Goal: Task Accomplishment & Management: Complete application form

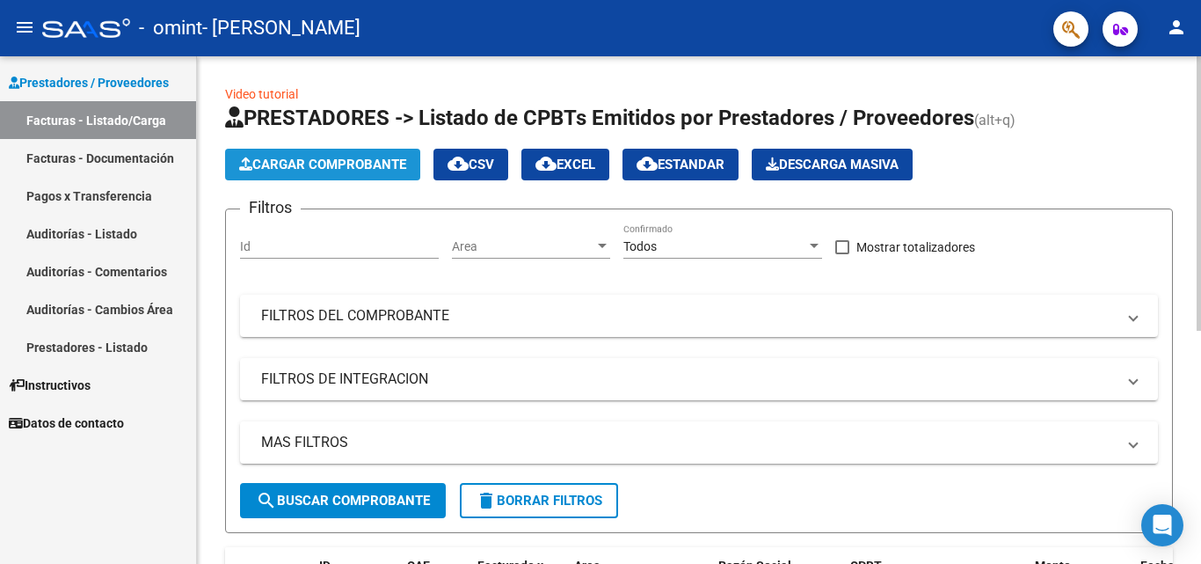
click at [298, 161] on span "Cargar Comprobante" at bounding box center [322, 165] width 167 height 16
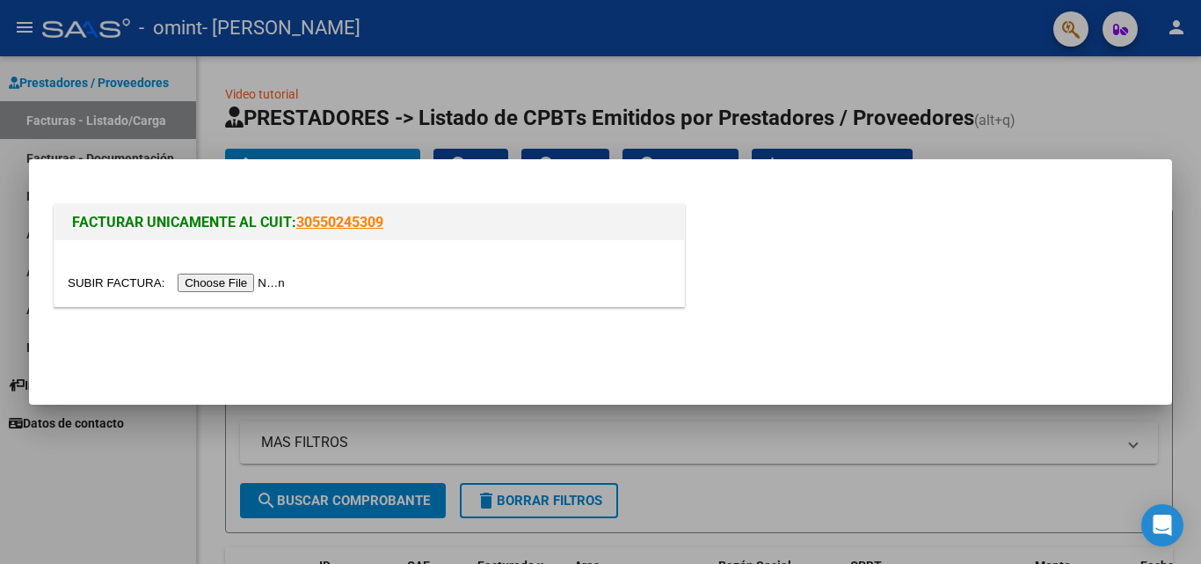
click at [248, 287] on input "file" at bounding box center [179, 283] width 223 height 18
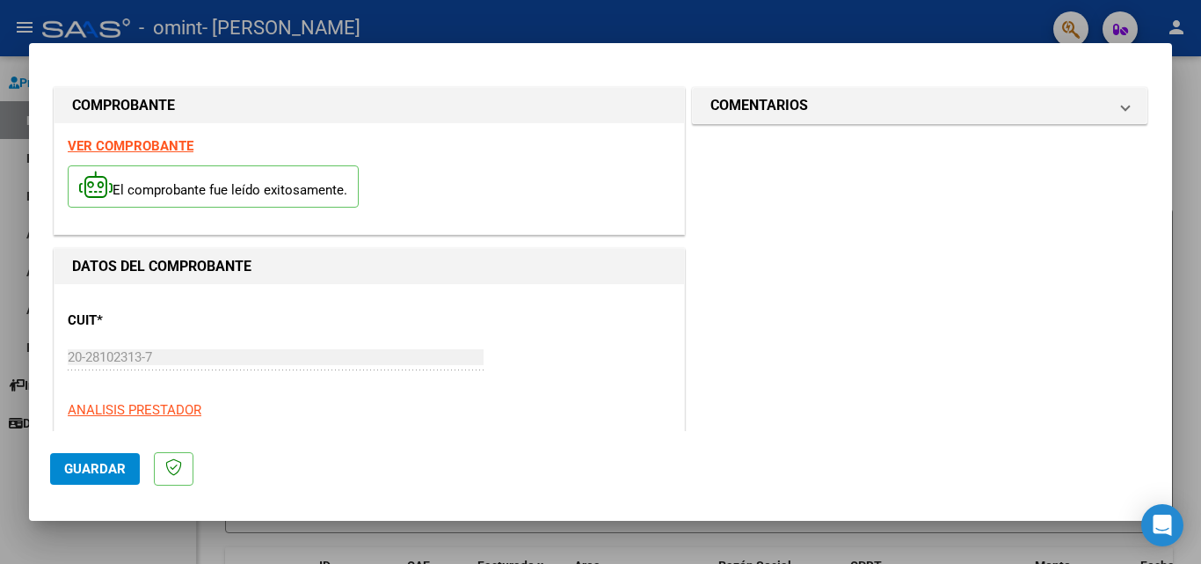
click at [77, 470] on span "Guardar" at bounding box center [95, 469] width 62 height 16
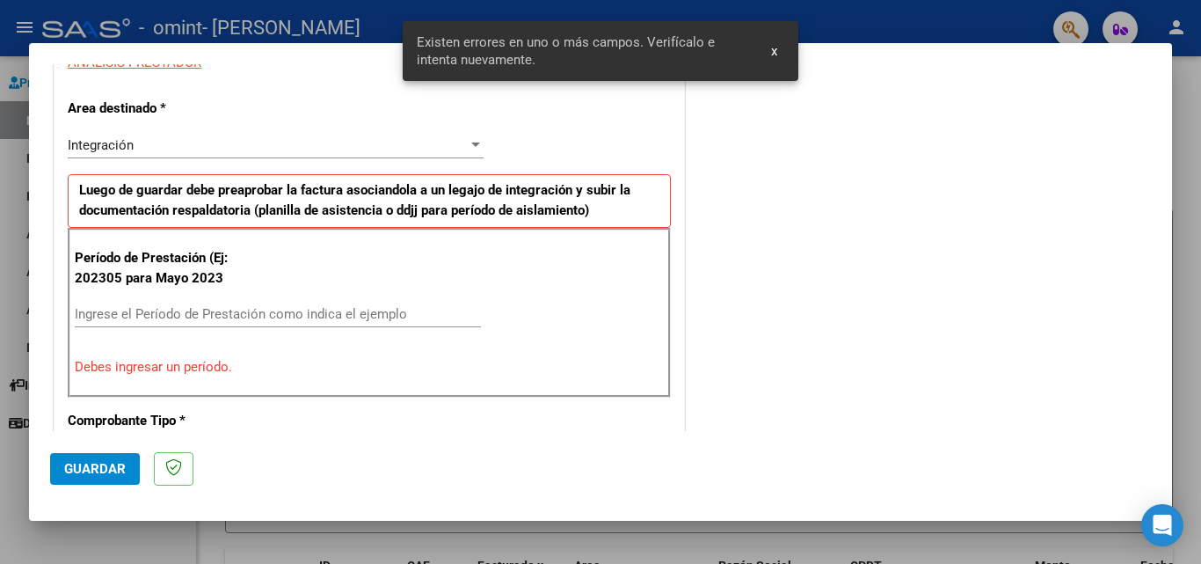
scroll to position [397, 0]
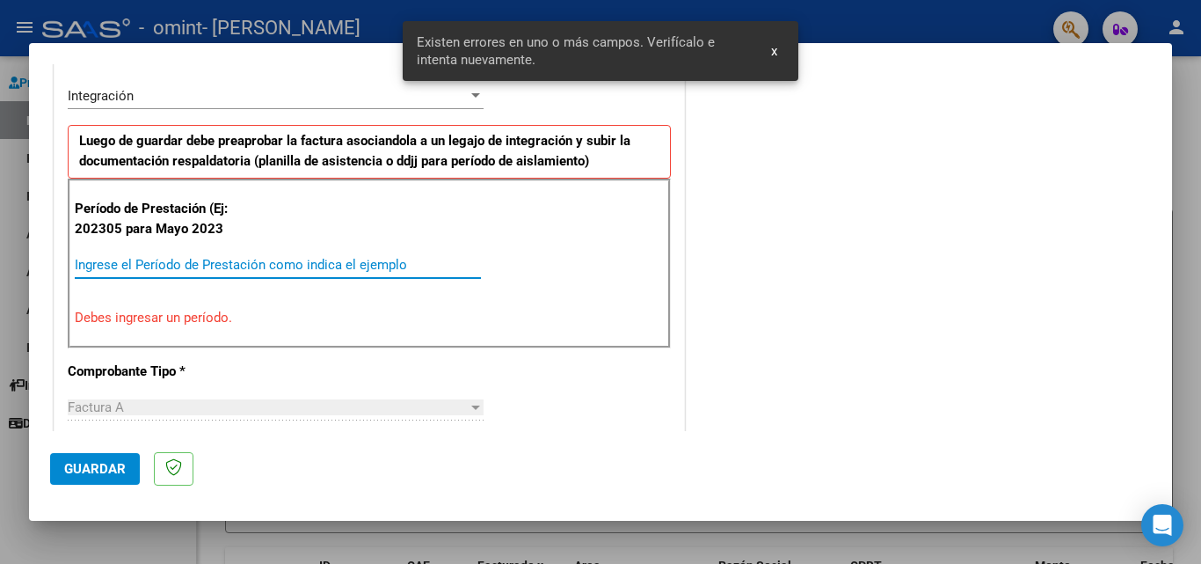
click at [208, 258] on input "Ingrese el Período de Prestación como indica el ejemplo" at bounding box center [278, 265] width 406 height 16
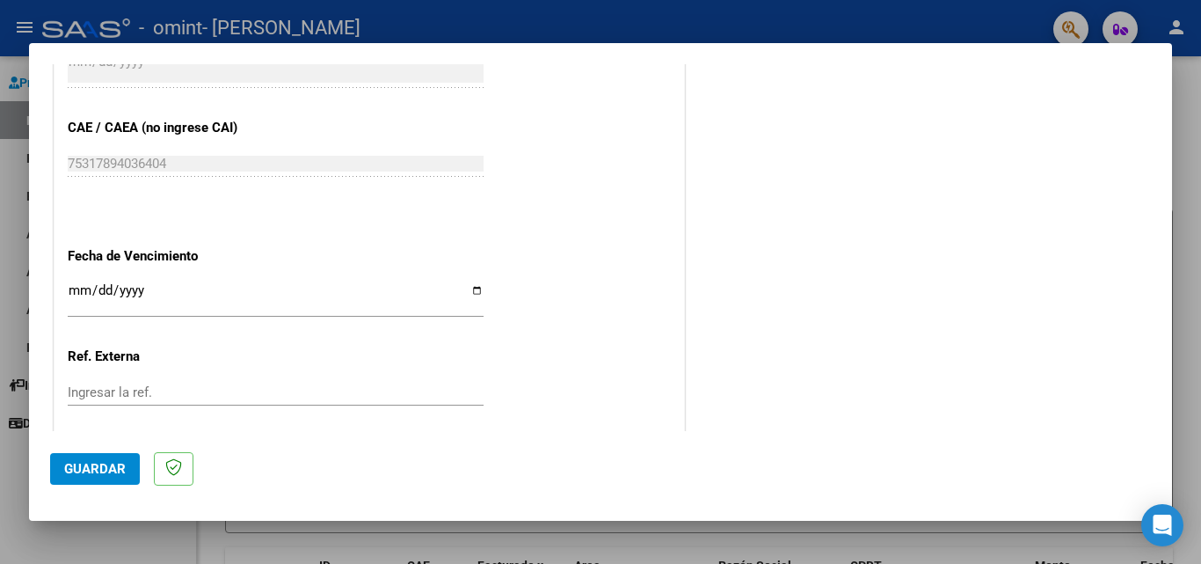
scroll to position [1148, 0]
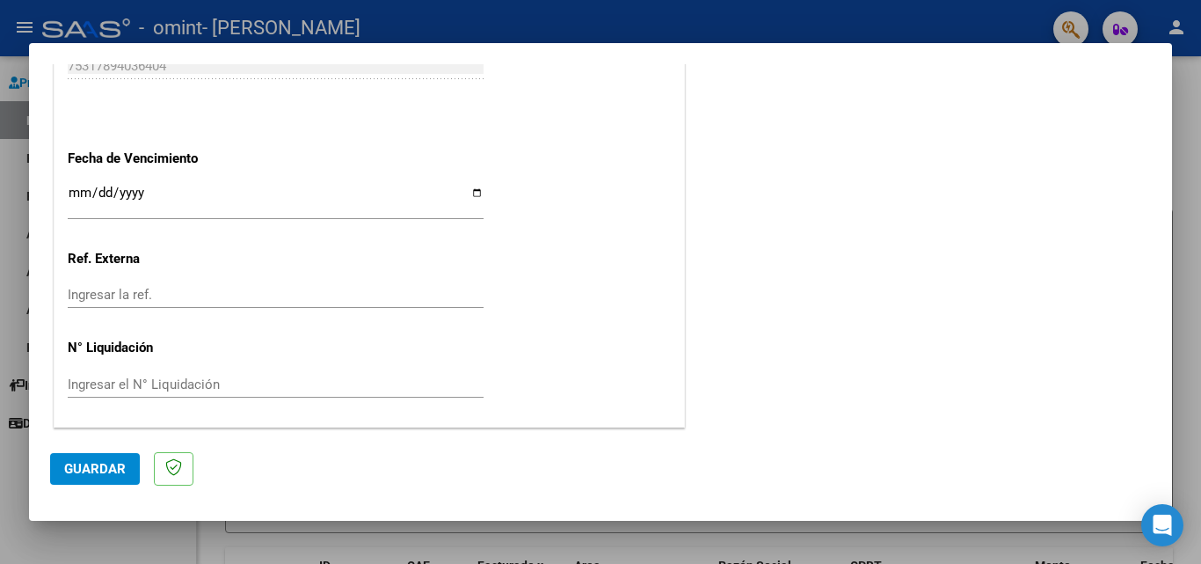
type input "202507"
click at [473, 192] on input "Ingresar la fecha" at bounding box center [276, 200] width 416 height 28
type input "[DATE]"
click at [109, 461] on span "Guardar" at bounding box center [95, 469] width 62 height 16
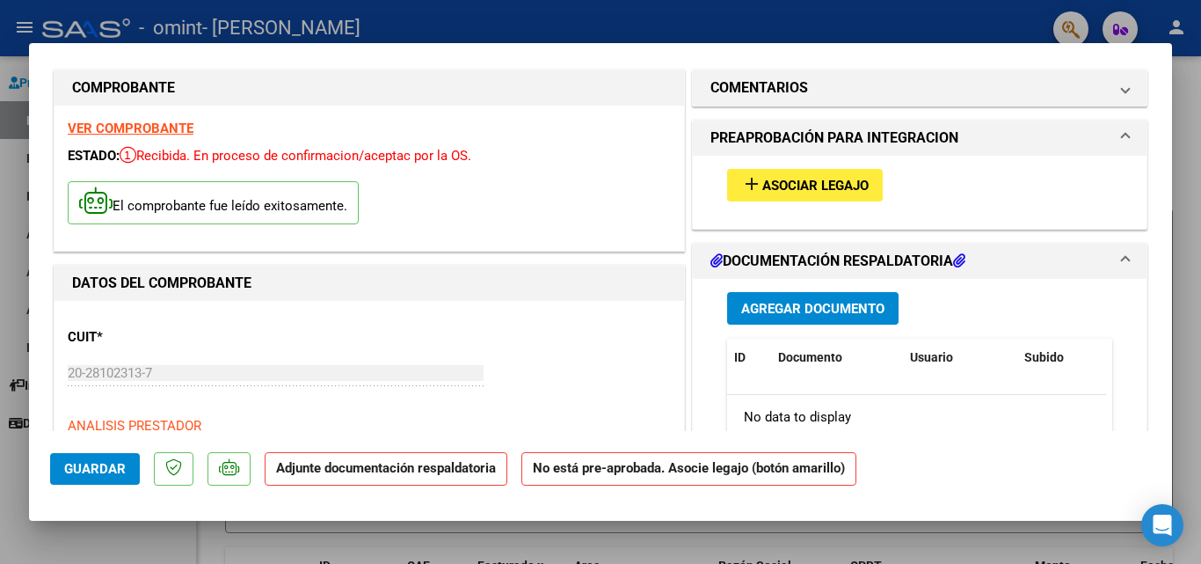
scroll to position [0, 0]
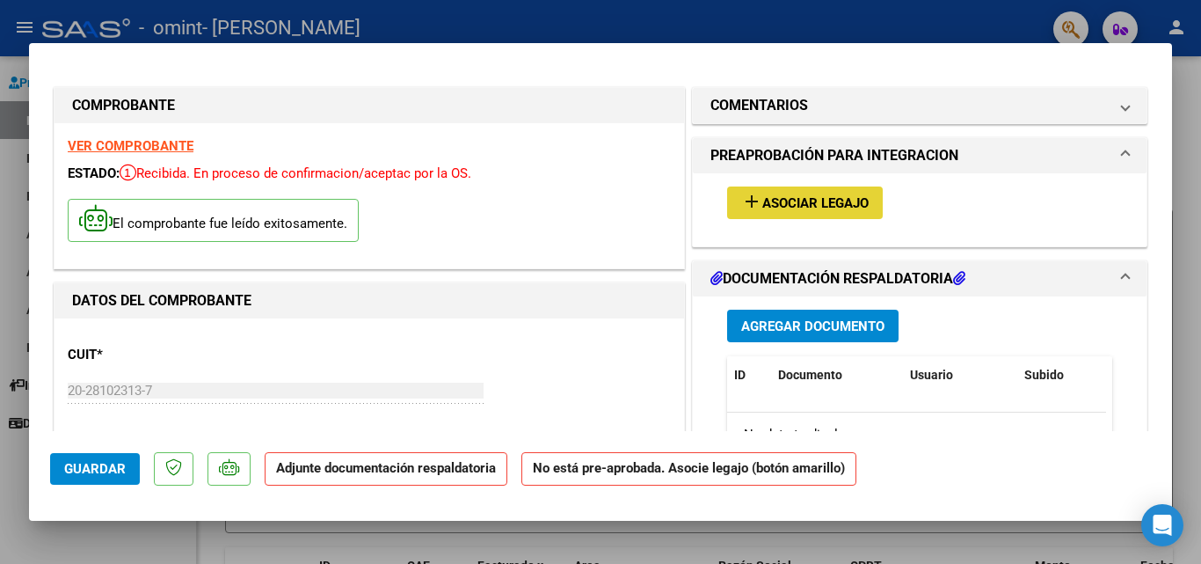
click at [816, 199] on span "Asociar Legajo" at bounding box center [816, 203] width 106 height 16
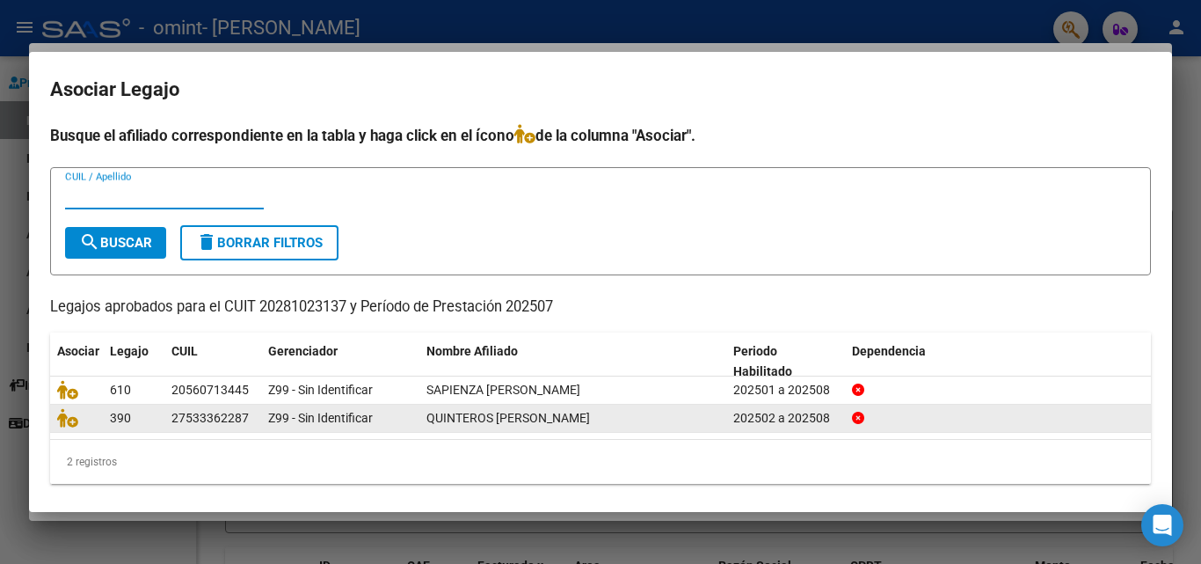
click at [201, 418] on div "27533362287" at bounding box center [210, 418] width 77 height 20
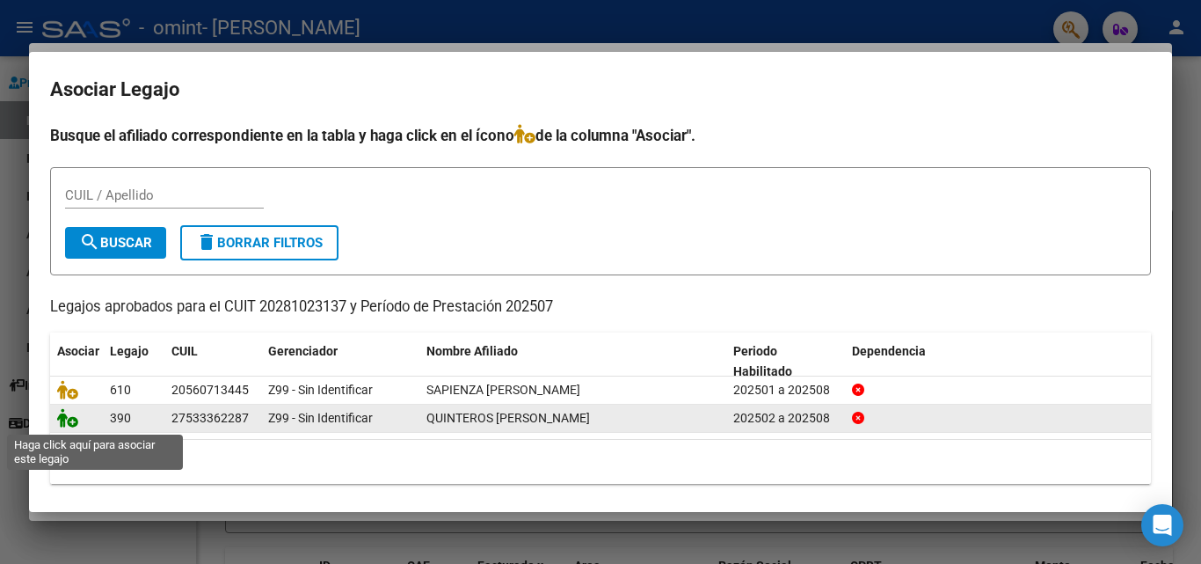
click at [65, 422] on icon at bounding box center [67, 417] width 21 height 19
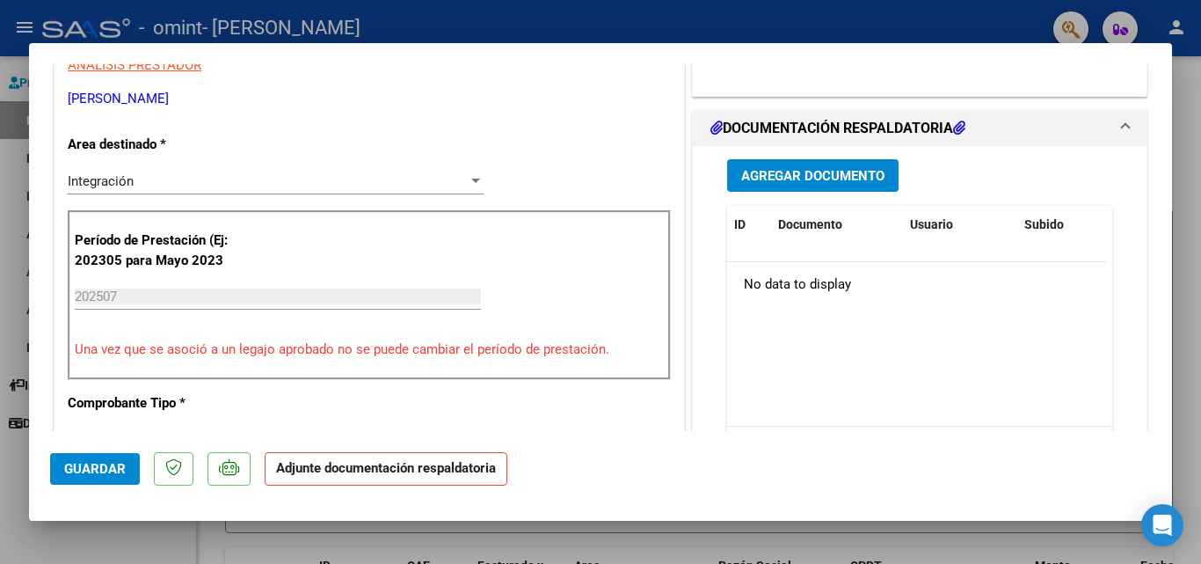
scroll to position [264, 0]
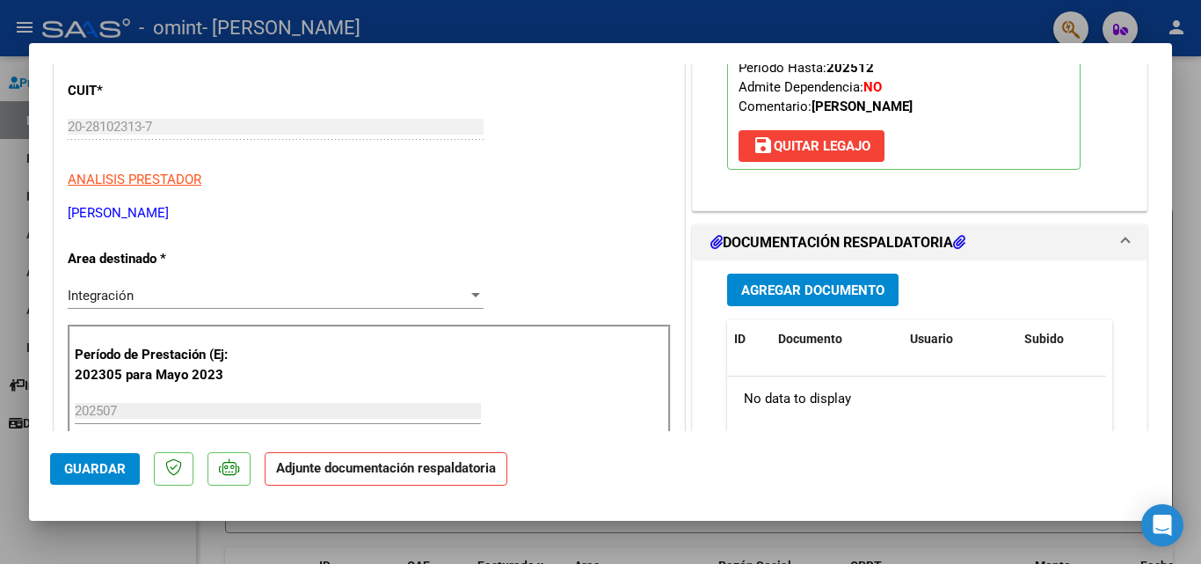
click at [763, 287] on span "Agregar Documento" at bounding box center [812, 290] width 143 height 16
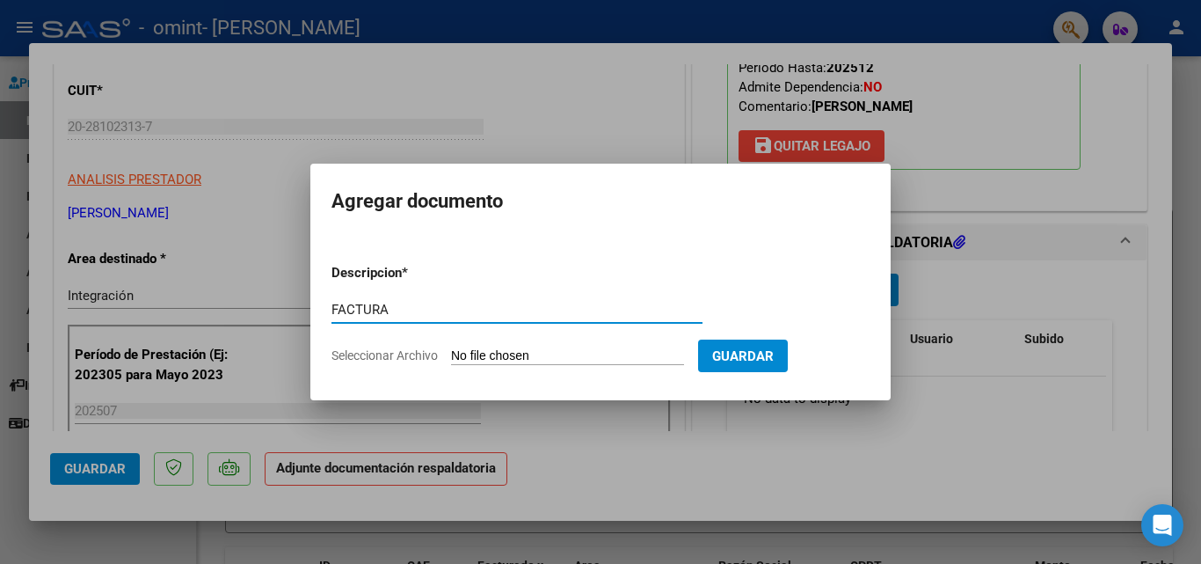
type input "FACTURA"
click at [637, 354] on input "Seleccionar Archivo" at bounding box center [567, 356] width 233 height 17
type input "C:\fakepath\20281023137_001_00004_00001455.pdf"
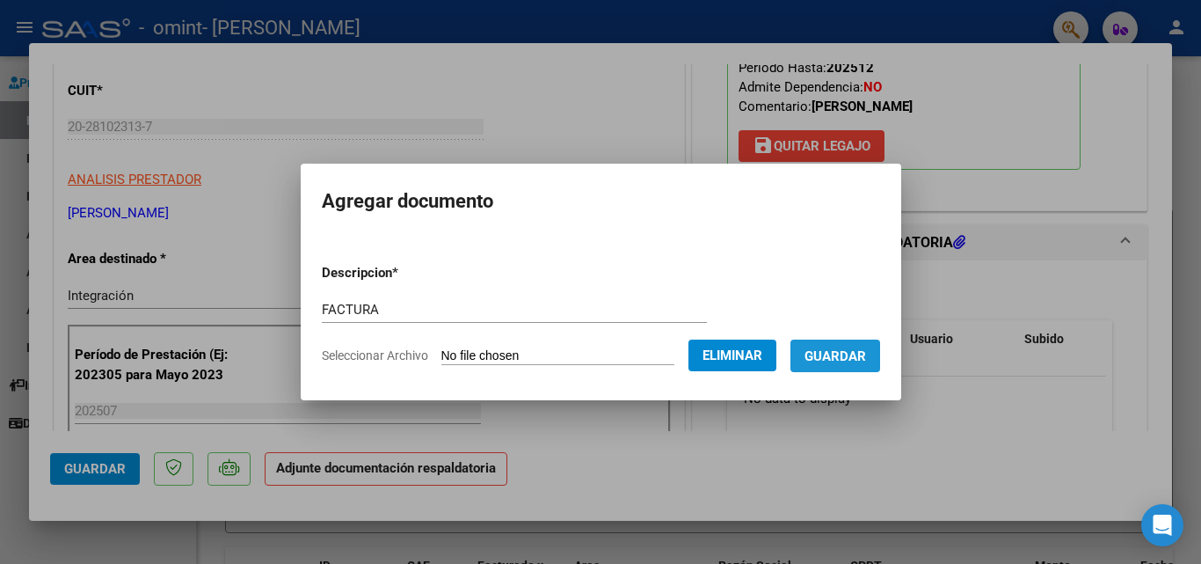
click at [866, 350] on span "Guardar" at bounding box center [836, 356] width 62 height 16
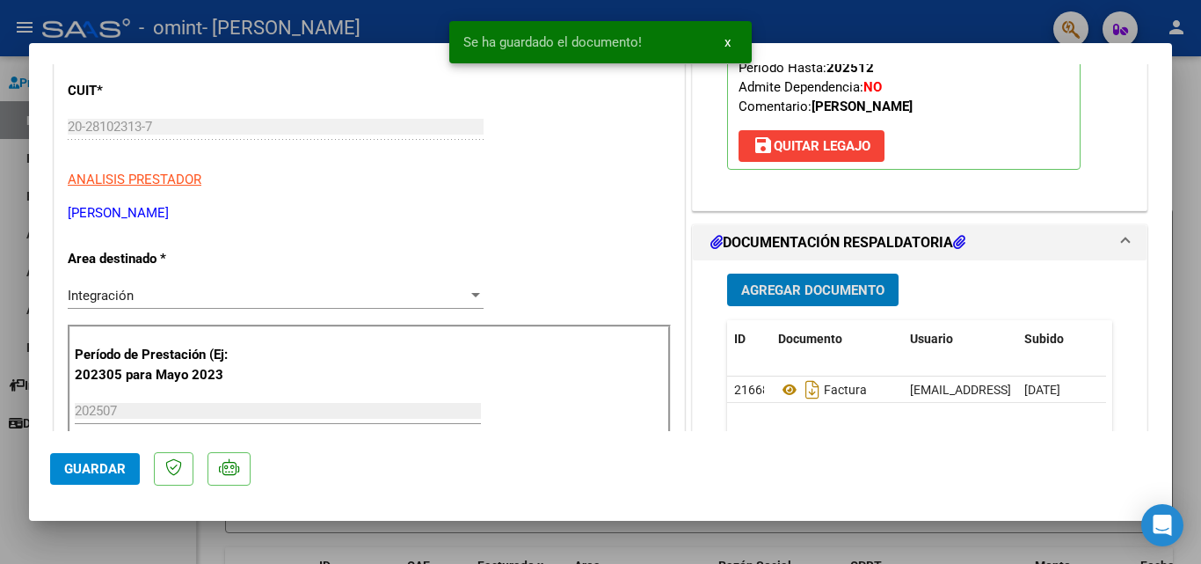
click at [842, 286] on span "Agregar Documento" at bounding box center [812, 290] width 143 height 16
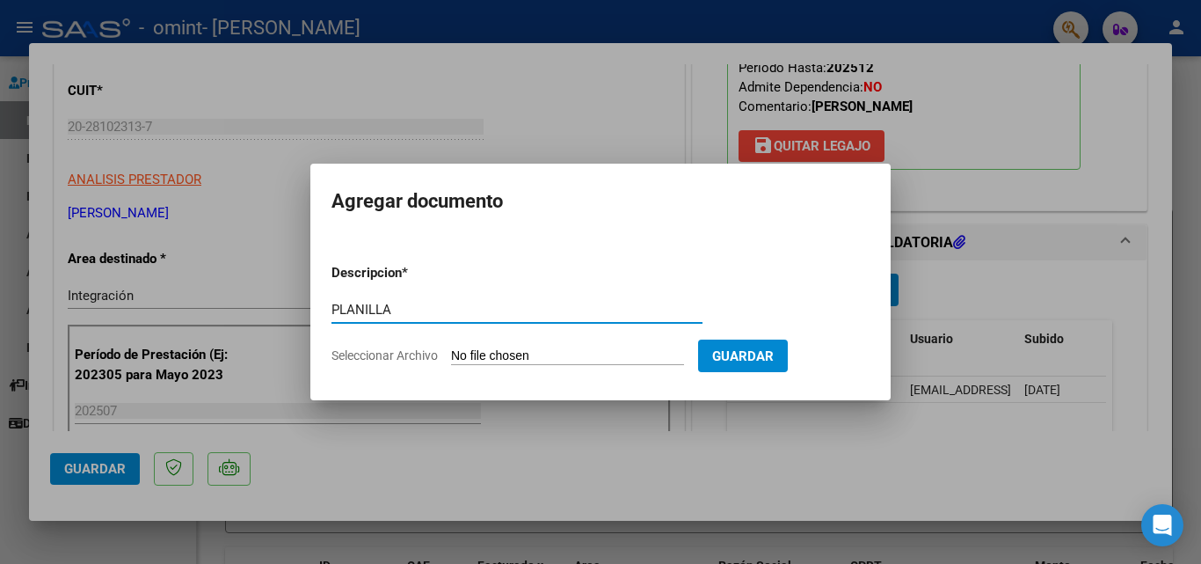
type input "PLANILLA"
click at [684, 354] on input "Seleccionar Archivo" at bounding box center [567, 356] width 233 height 17
type input "C:\fakepath\Planilla integracion [DATE] [PERSON_NAME].pdf"
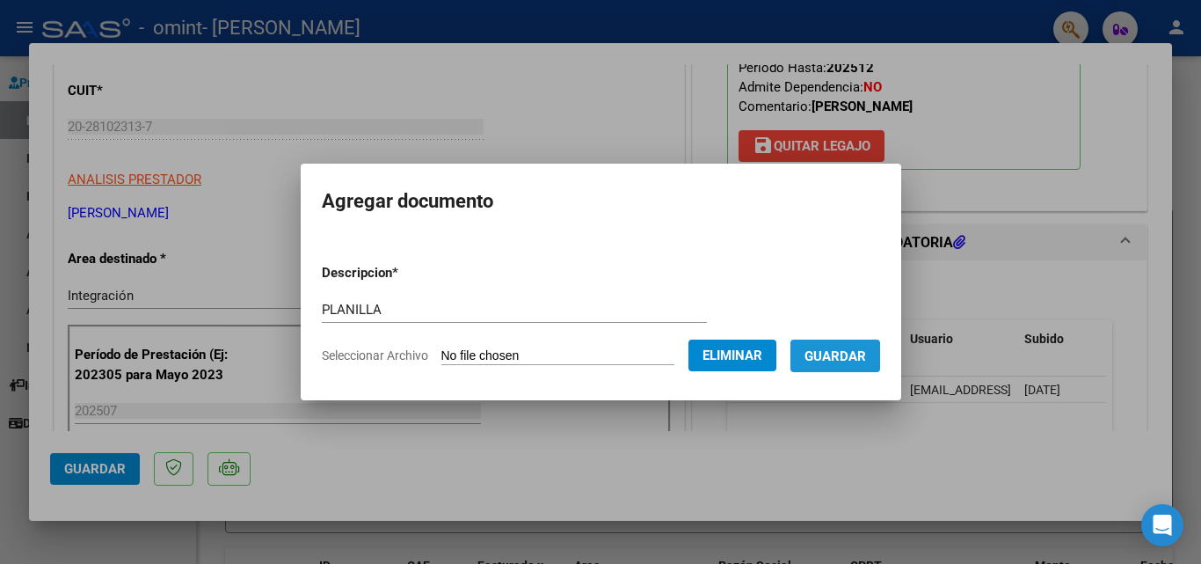
click at [880, 355] on button "Guardar" at bounding box center [836, 355] width 90 height 33
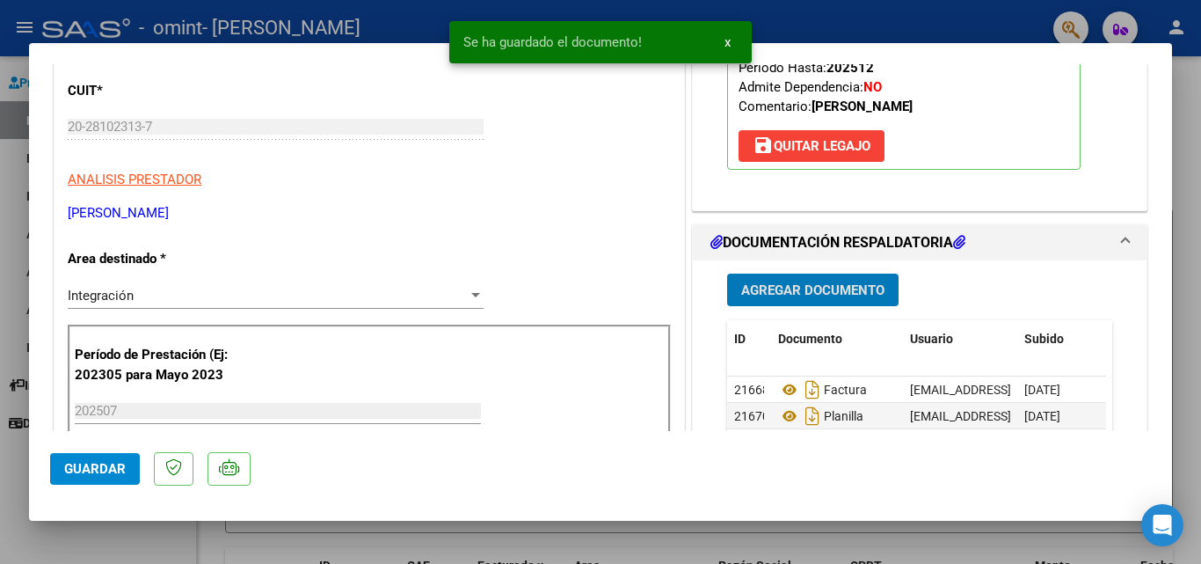
click at [836, 288] on span "Agregar Documento" at bounding box center [812, 290] width 143 height 16
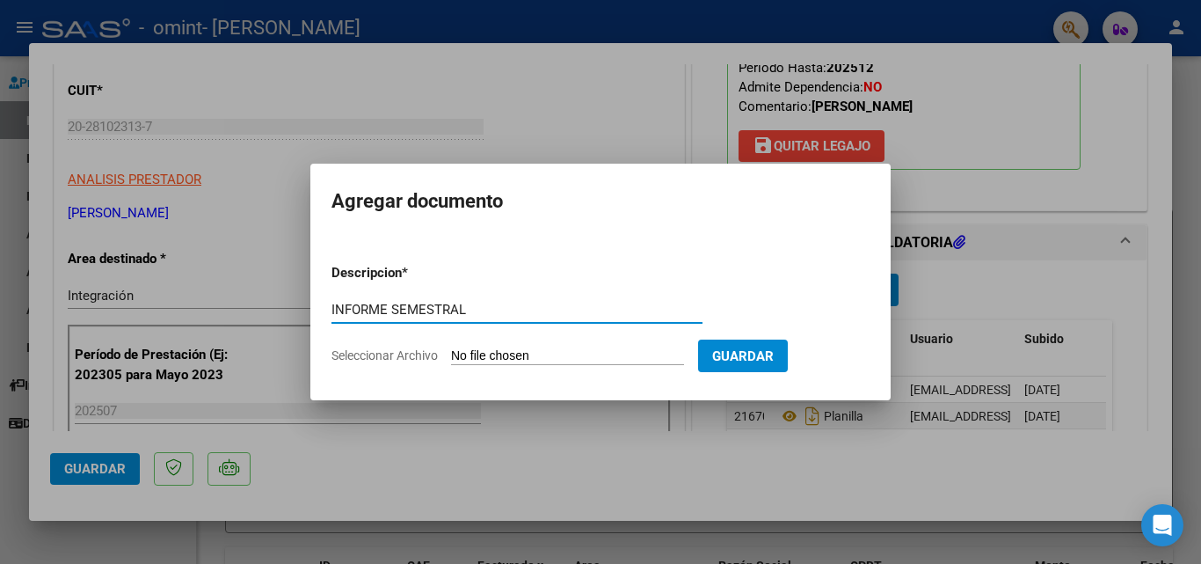
type input "INFORME SEMESTRAL"
click at [603, 354] on input "Seleccionar Archivo" at bounding box center [567, 356] width 233 height 17
type input "C:\fakepath\QUINTEROS ROMIO - INFORME 1ER SEMESTRE 2025.pdf"
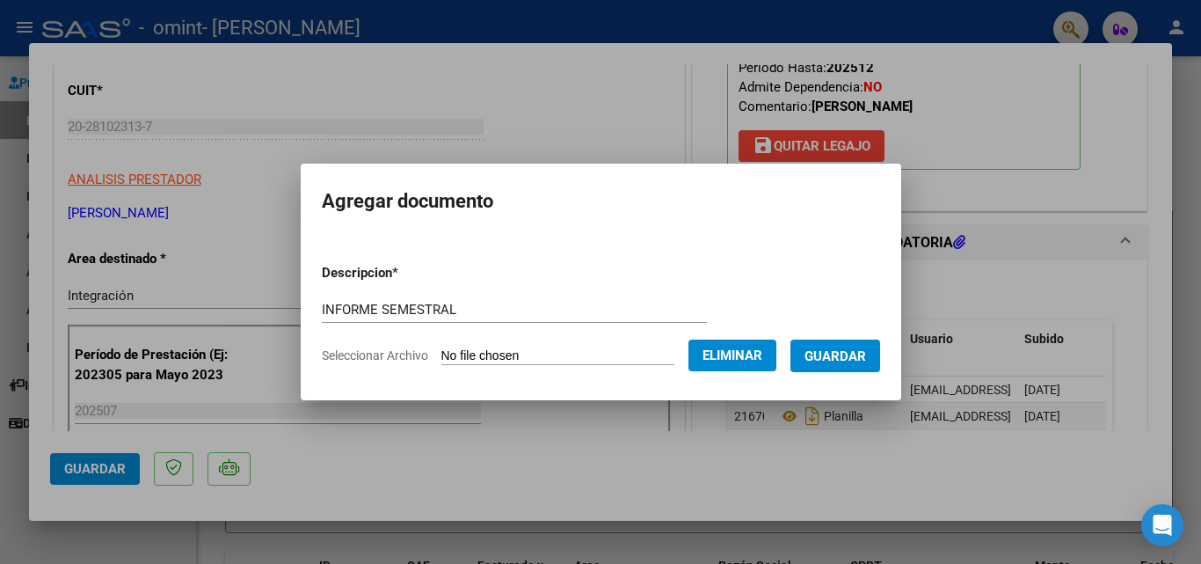
click at [848, 349] on span "Guardar" at bounding box center [836, 356] width 62 height 16
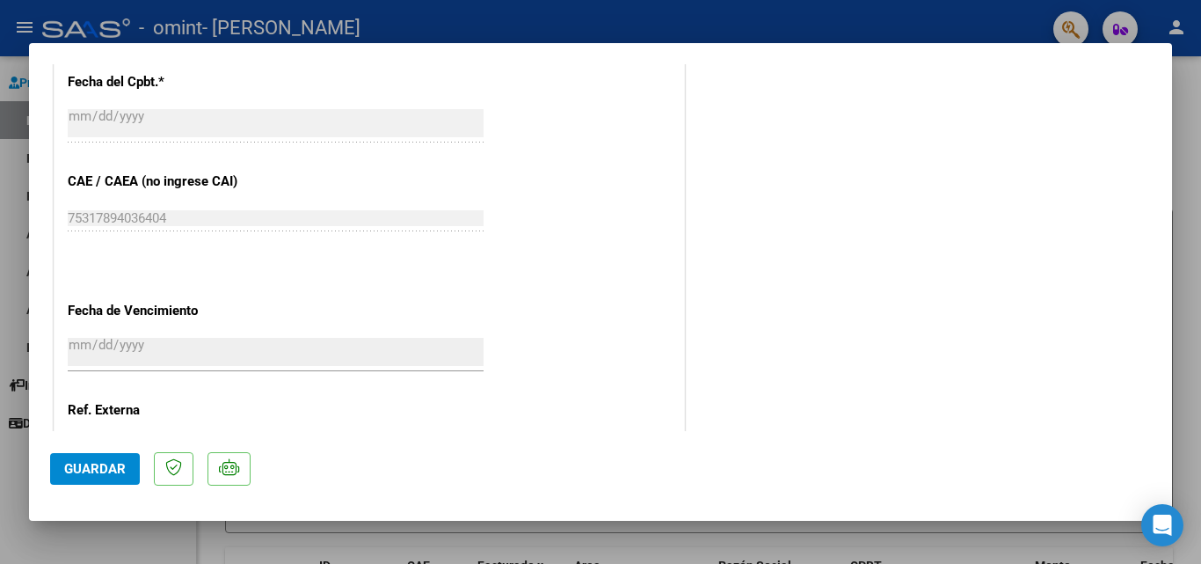
scroll to position [1208, 0]
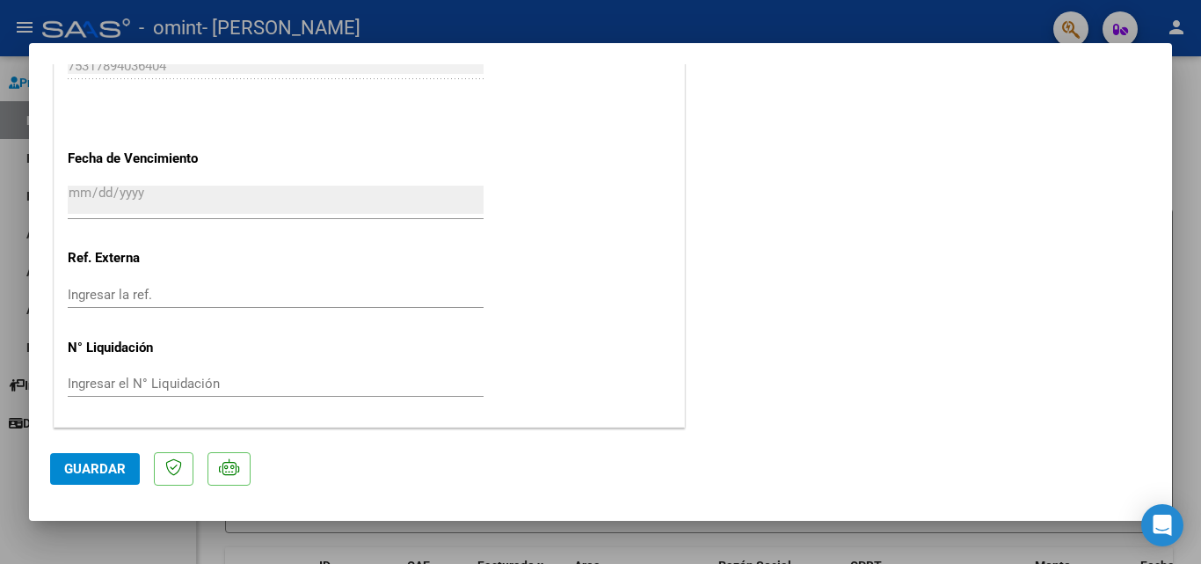
click at [95, 459] on button "Guardar" at bounding box center [95, 469] width 90 height 32
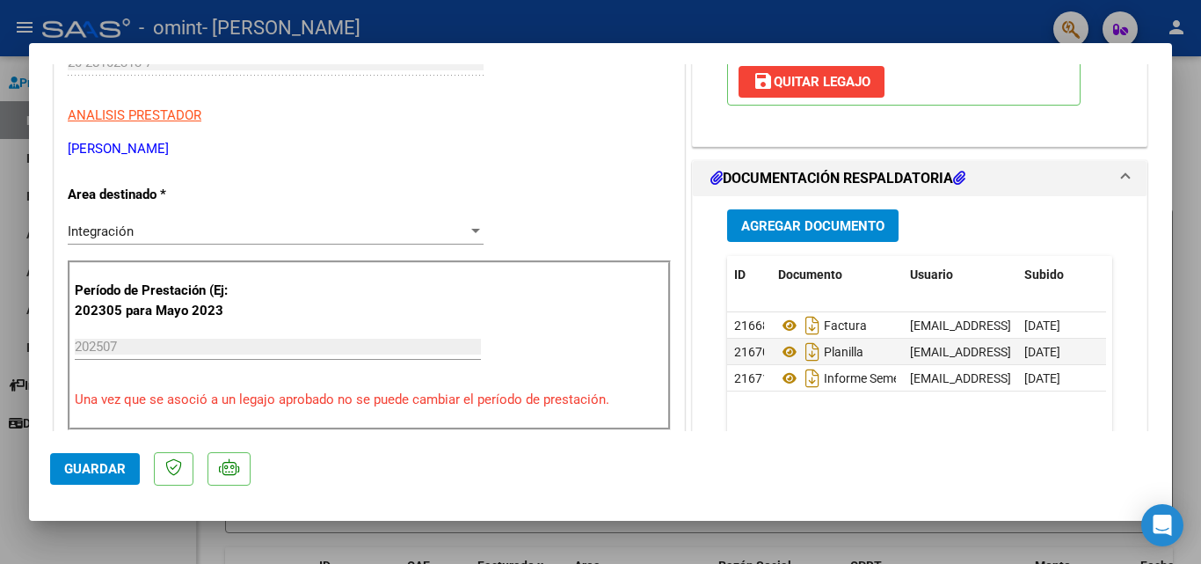
scroll to position [0, 0]
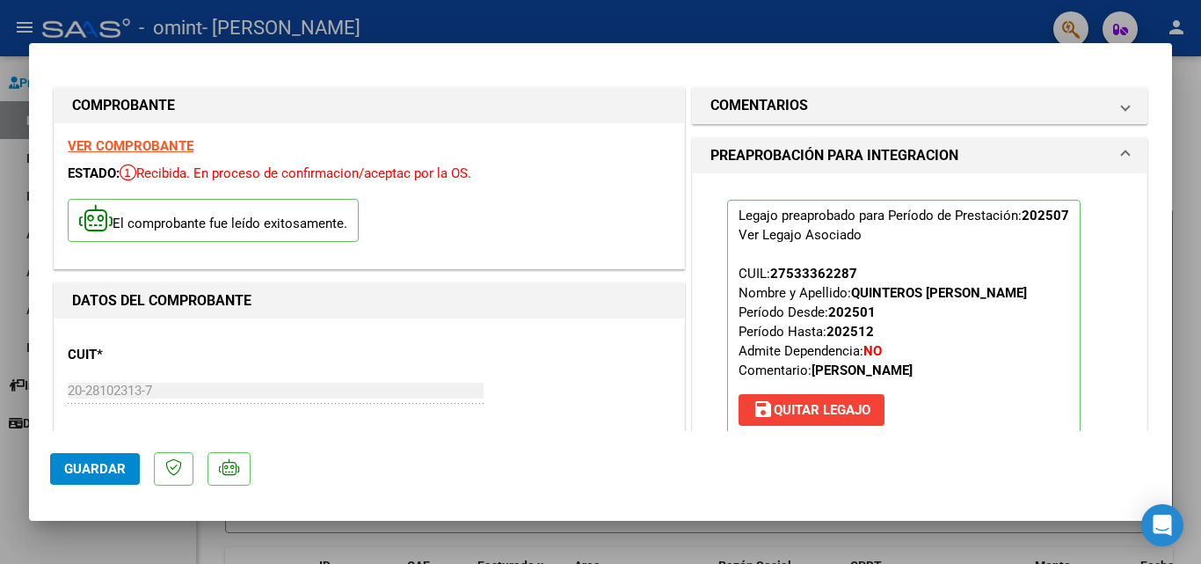
click at [84, 461] on span "Guardar" at bounding box center [95, 469] width 62 height 16
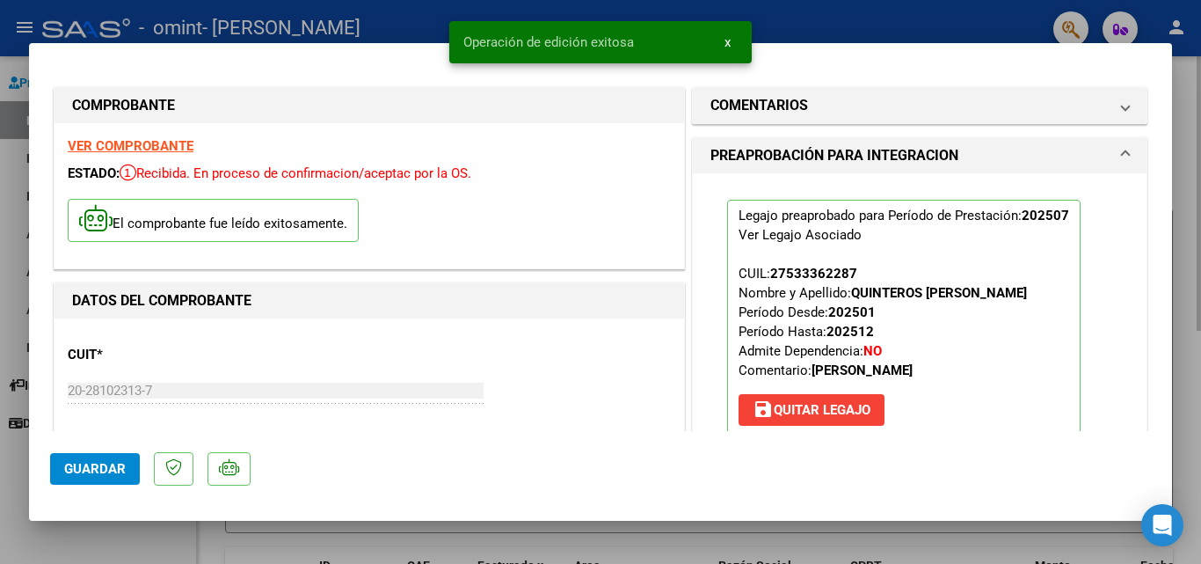
click at [1195, 189] on div at bounding box center [600, 282] width 1201 height 564
